Goal: Information Seeking & Learning: Learn about a topic

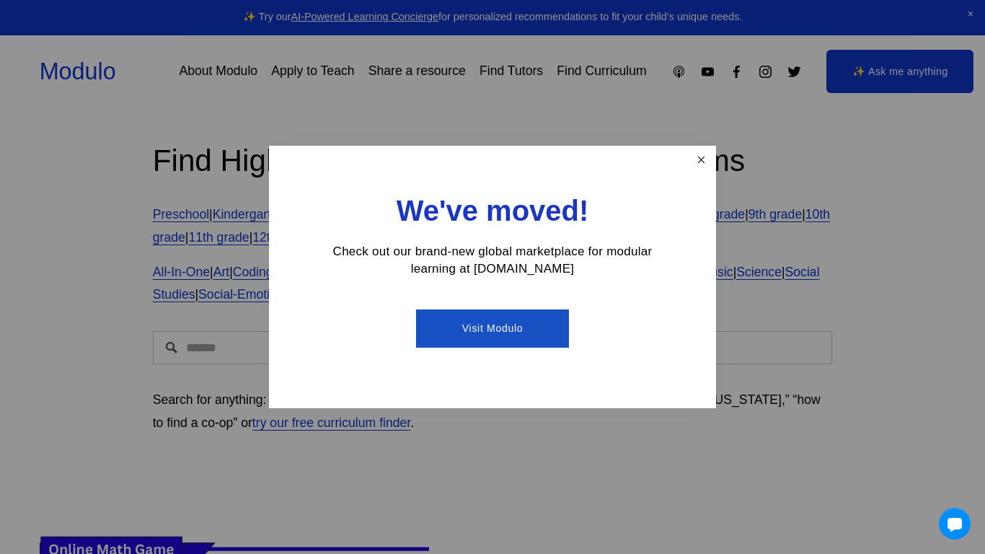
click at [699, 162] on link "Close" at bounding box center [700, 160] width 25 height 25
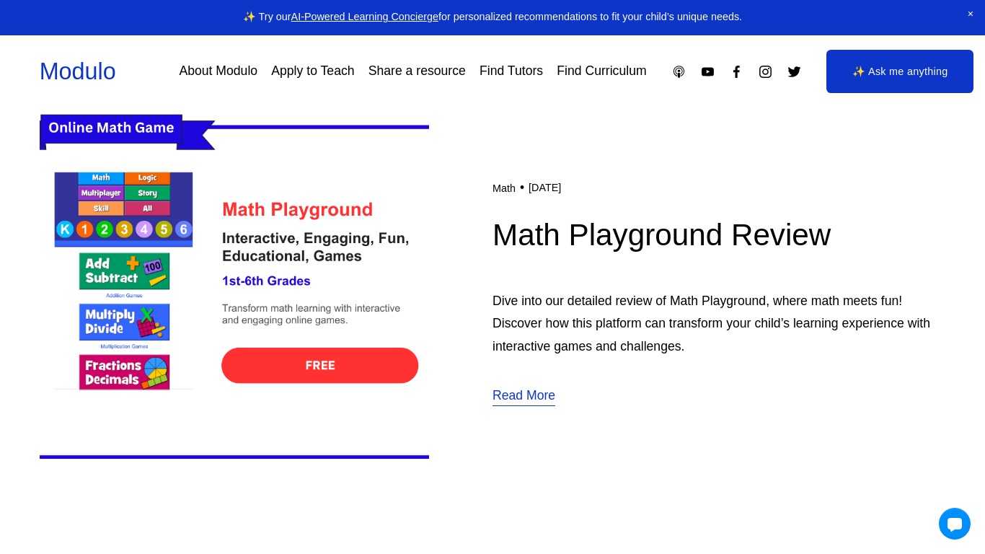
scroll to position [420, 0]
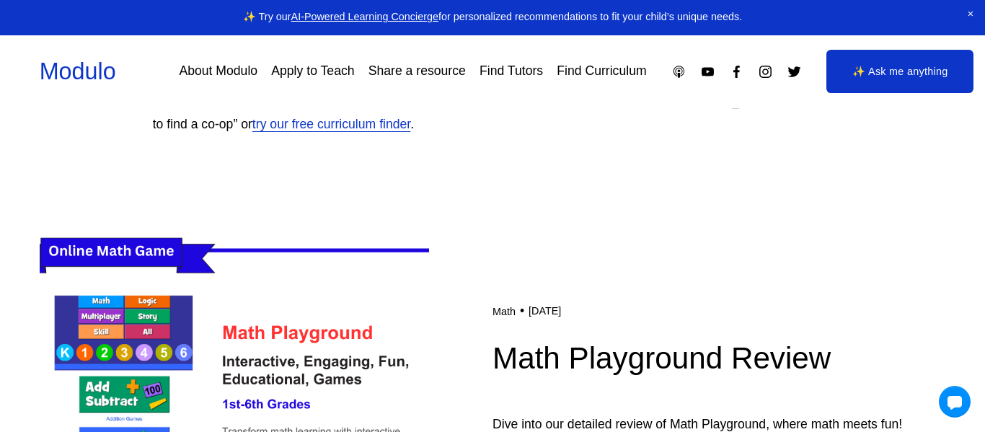
scroll to position [440, 0]
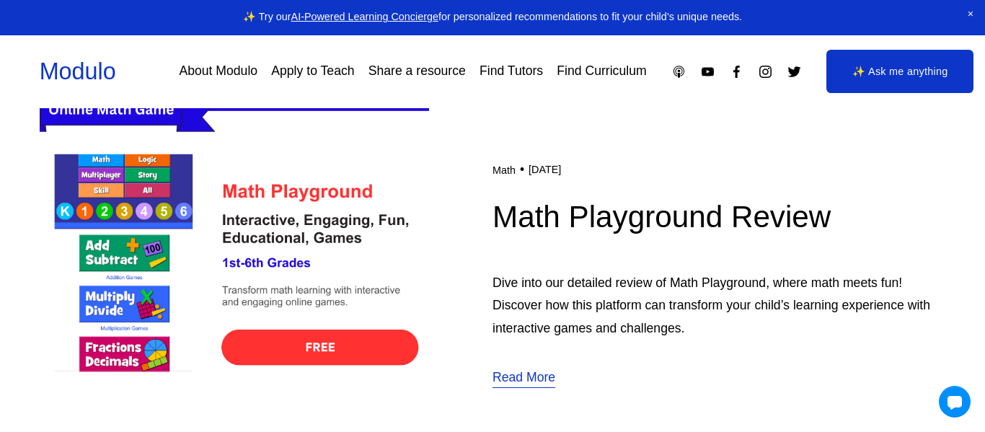
click at [198, 262] on img at bounding box center [234, 274] width 389 height 390
